Goal: Information Seeking & Learning: Learn about a topic

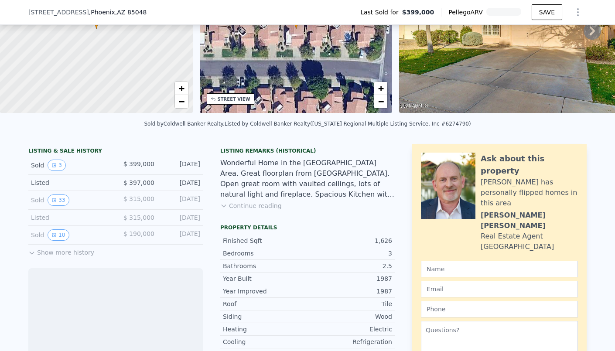
scroll to position [104, 0]
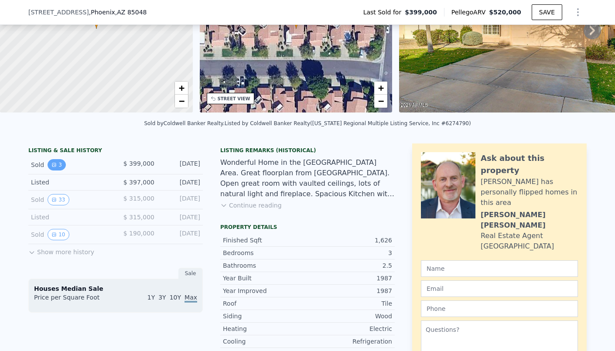
click at [57, 164] on button "3" at bounding box center [57, 164] width 18 height 11
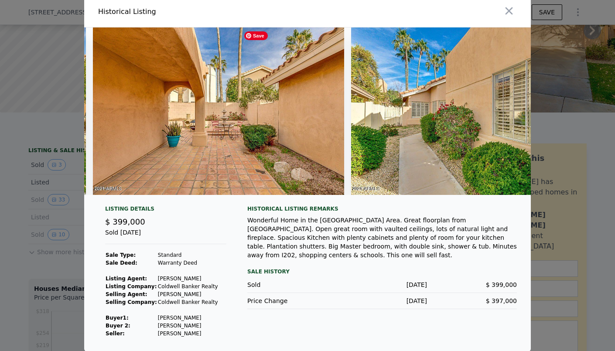
scroll to position [0, 258]
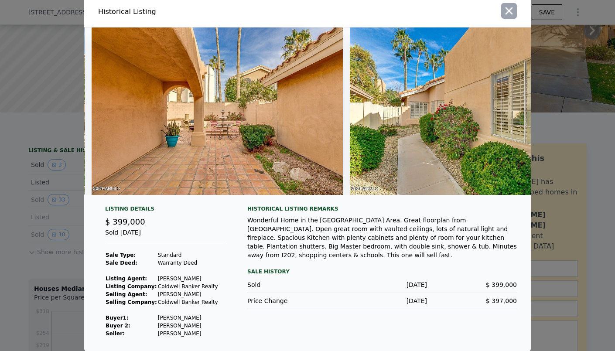
click at [509, 7] on icon "button" at bounding box center [509, 11] width 12 height 12
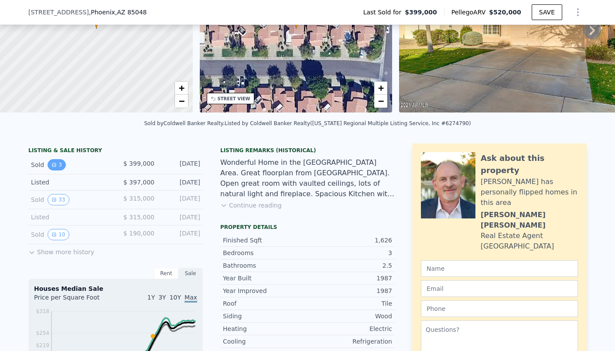
click at [57, 165] on button "3" at bounding box center [57, 164] width 18 height 11
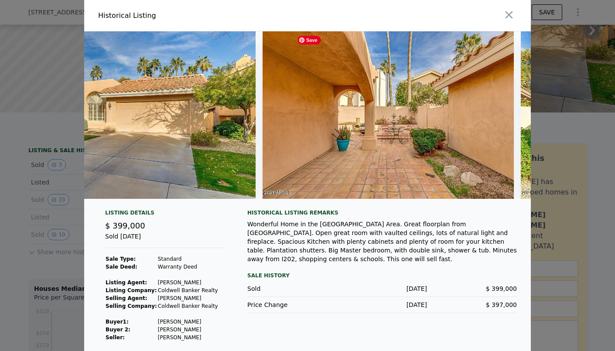
scroll to position [0, 342]
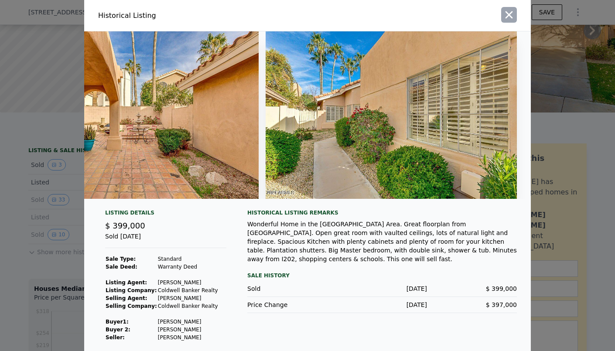
click at [507, 18] on icon "button" at bounding box center [509, 15] width 12 height 12
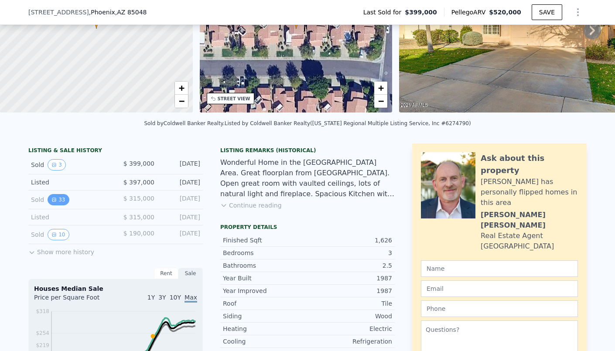
click at [58, 198] on button "33" at bounding box center [58, 199] width 21 height 11
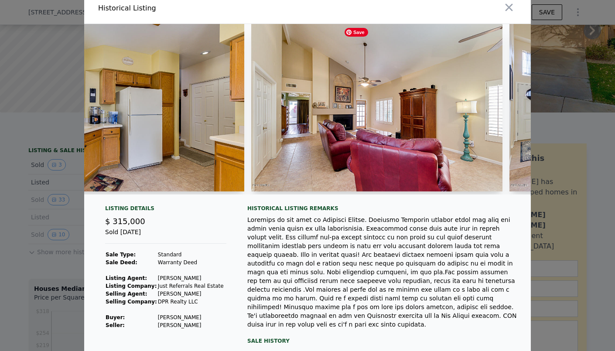
scroll to position [0, 2941]
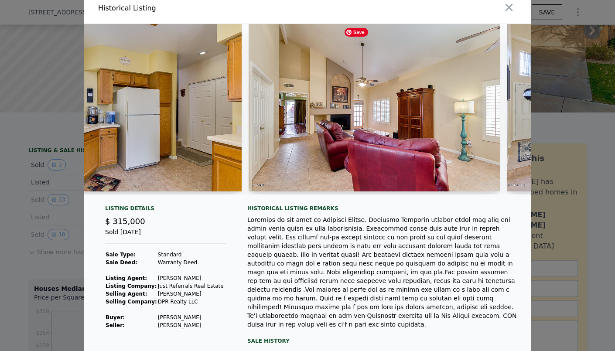
click at [332, 98] on img at bounding box center [374, 107] width 251 height 167
click at [208, 127] on img at bounding box center [115, 107] width 251 height 167
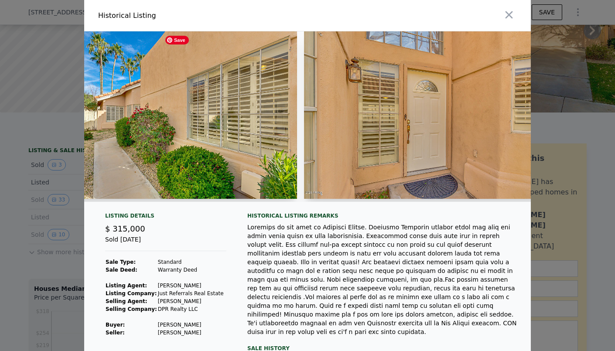
scroll to position [0, 822]
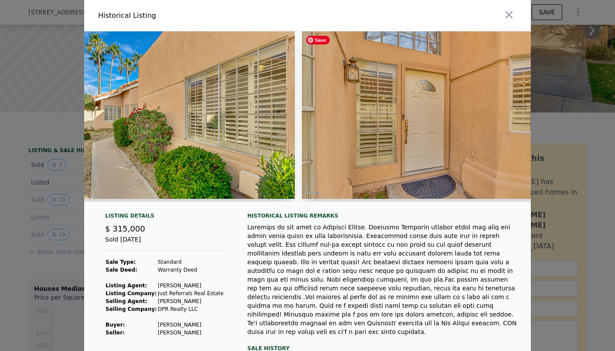
click at [364, 129] on img at bounding box center [427, 114] width 251 height 167
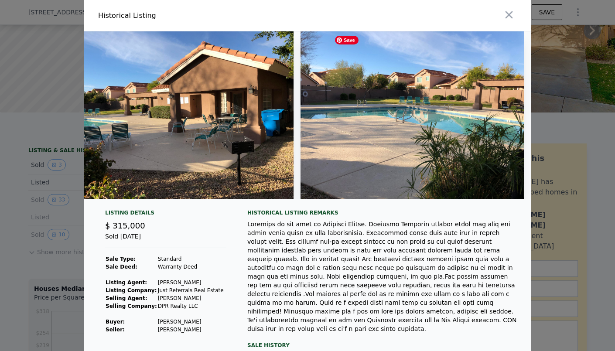
scroll to position [0, 8004]
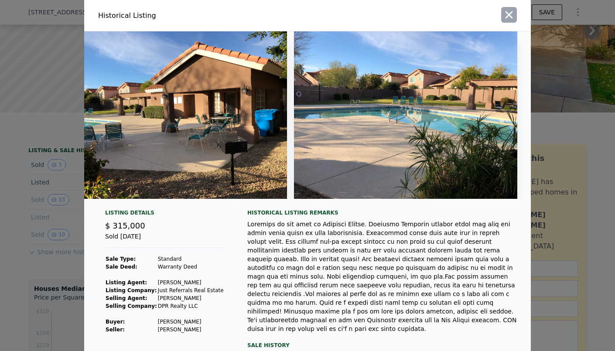
click at [514, 15] on icon "button" at bounding box center [509, 15] width 12 height 12
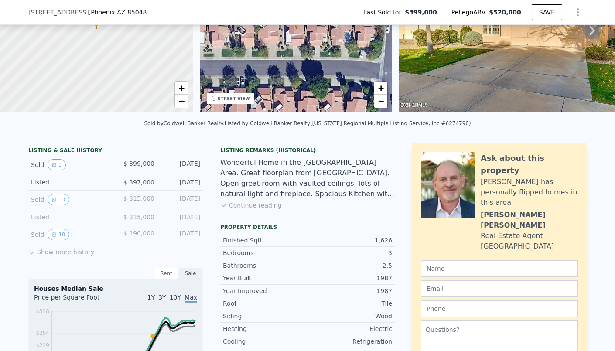
click at [41, 249] on button "Show more history" at bounding box center [61, 250] width 66 height 12
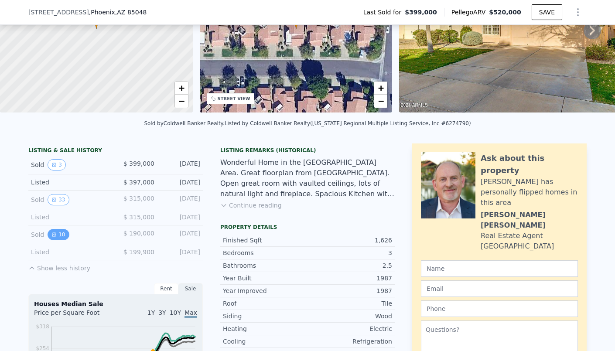
click at [56, 235] on button "10" at bounding box center [58, 234] width 21 height 11
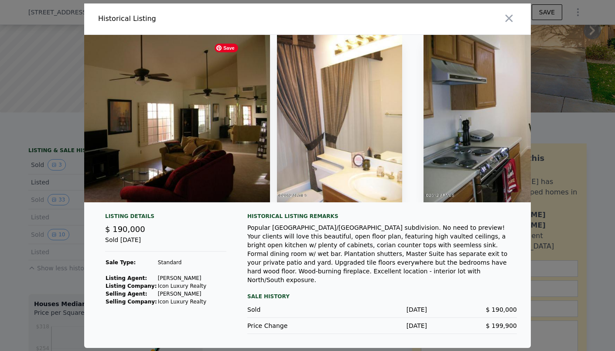
scroll to position [0, 0]
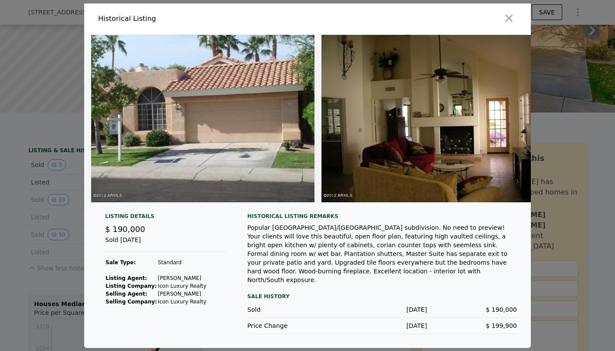
click at [26, 198] on div at bounding box center [307, 175] width 615 height 351
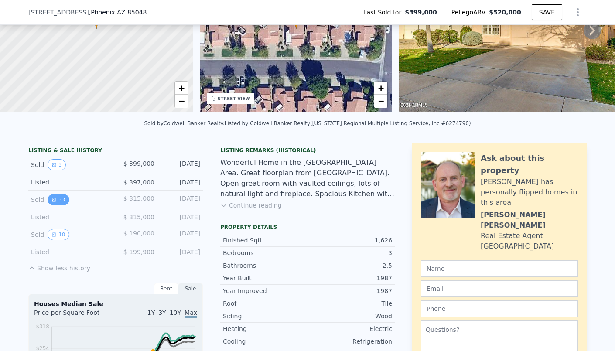
click at [60, 199] on button "33" at bounding box center [58, 199] width 21 height 11
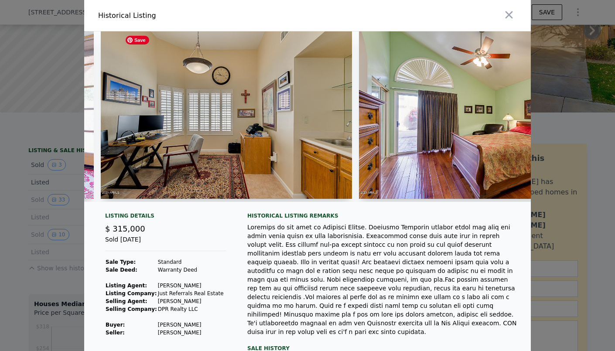
scroll to position [0, 3864]
click at [205, 140] on img at bounding box center [225, 114] width 251 height 167
click at [72, 145] on div at bounding box center [307, 175] width 615 height 351
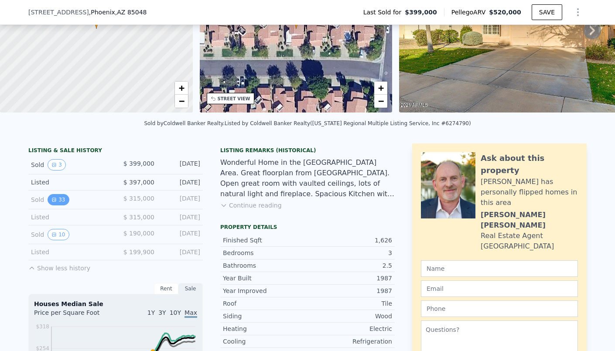
click at [61, 199] on button "33" at bounding box center [58, 199] width 21 height 11
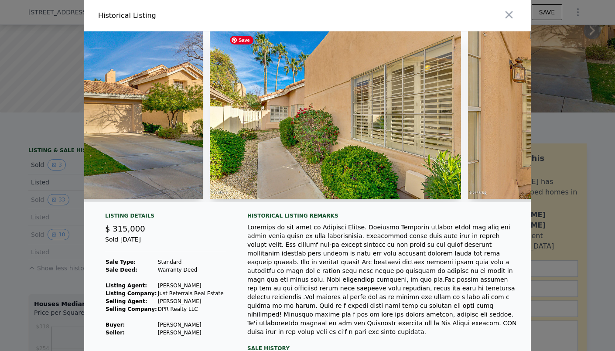
scroll to position [0, 654]
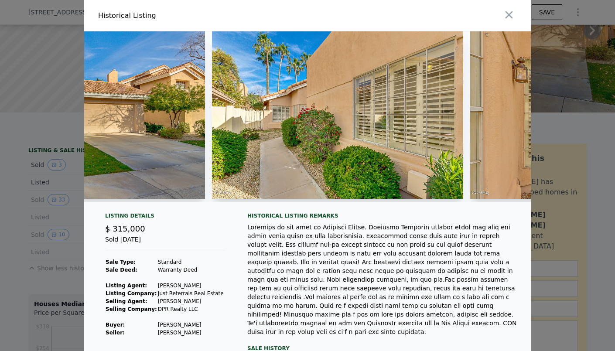
click at [44, 187] on div at bounding box center [307, 175] width 615 height 351
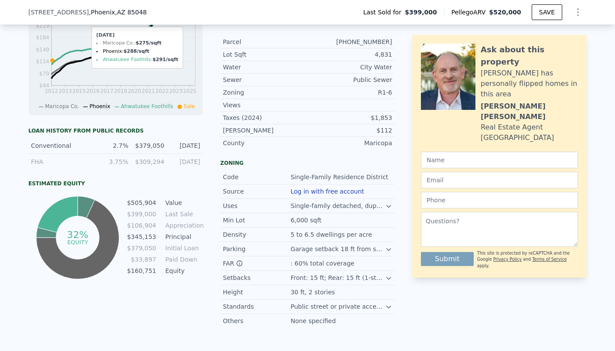
scroll to position [440, 0]
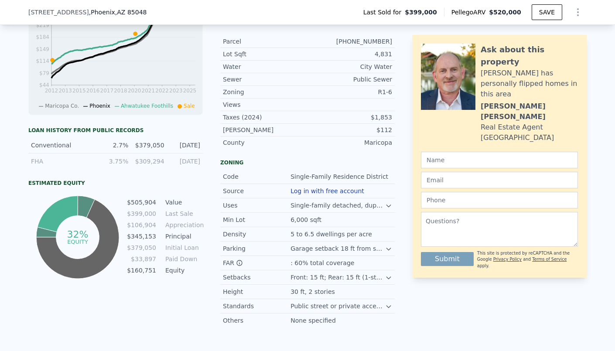
click at [154, 143] on div "$379,050" at bounding box center [148, 145] width 31 height 9
click at [150, 159] on div "$309,294" at bounding box center [148, 161] width 31 height 9
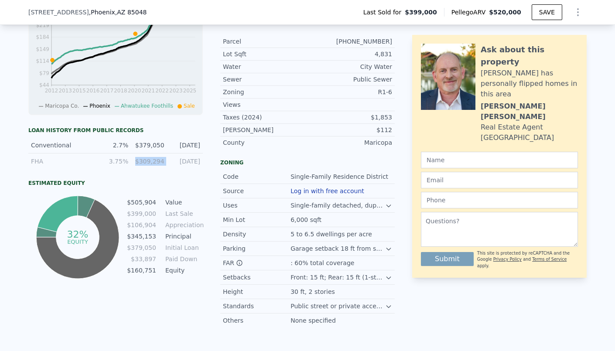
click at [150, 159] on div "$309,294" at bounding box center [148, 161] width 31 height 9
click at [163, 186] on div "Estimated Equity 32% equity $505,904 Value $399,000 Last Sale $106,904 Apprecia…" at bounding box center [115, 230] width 174 height 101
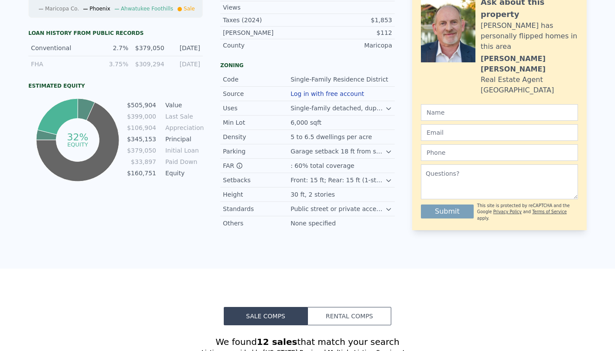
scroll to position [0, 0]
